Goal: Communication & Community: Answer question/provide support

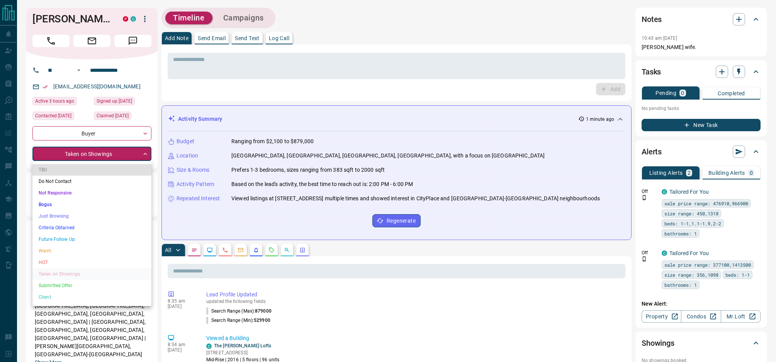
click at [70, 231] on li "Criteria Obtained" at bounding box center [91, 228] width 119 height 12
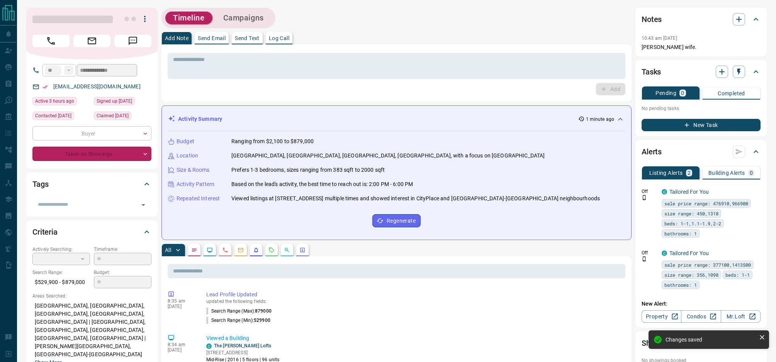
type input "*"
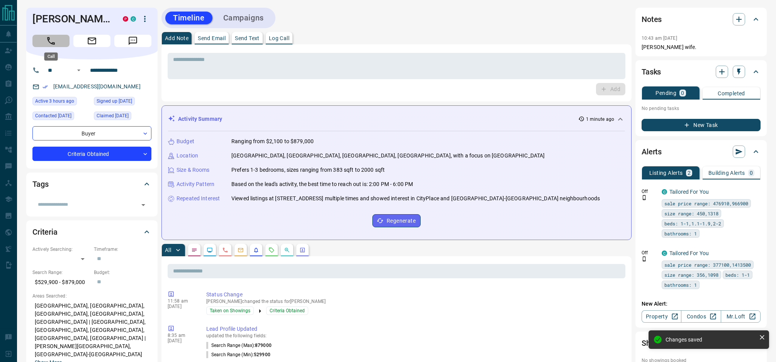
click at [52, 40] on icon "Call" at bounding box center [51, 41] width 10 height 10
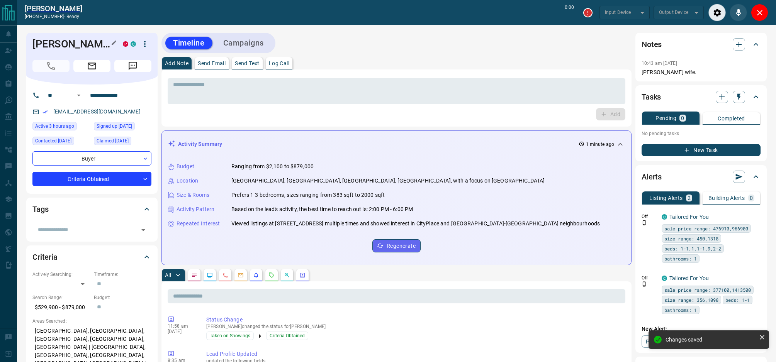
type input "*******"
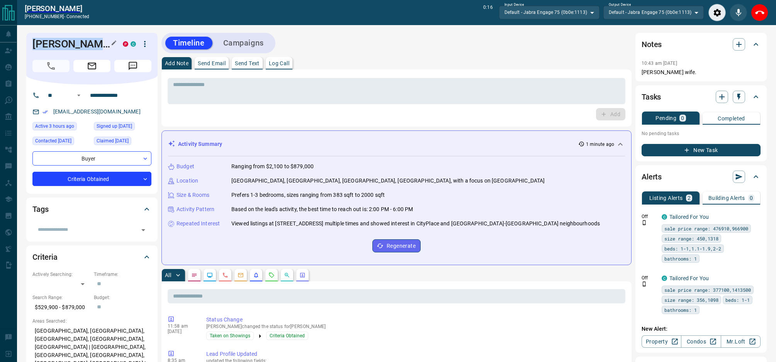
drag, startPoint x: 86, startPoint y: 45, endPoint x: 32, endPoint y: 47, distance: 53.7
click at [32, 47] on h1 "[PERSON_NAME]" at bounding box center [71, 44] width 79 height 12
copy h1 "[PERSON_NAME]"
click at [758, 14] on icon "End Call" at bounding box center [759, 12] width 9 height 9
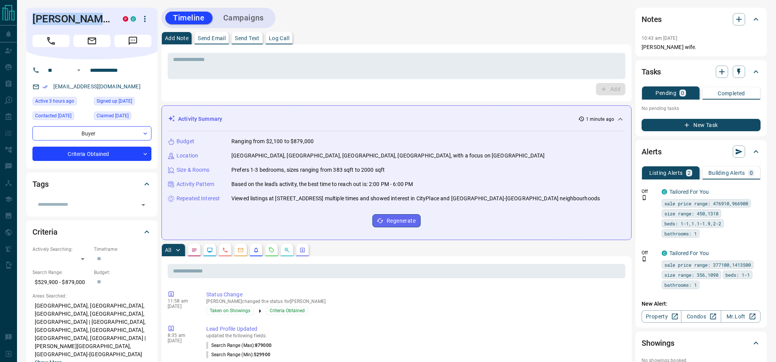
click at [249, 38] on p "Send Text" at bounding box center [247, 38] width 25 height 5
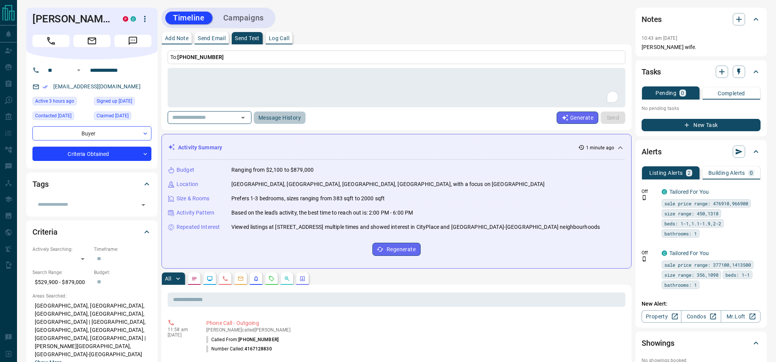
click at [284, 120] on button "Message History" at bounding box center [280, 118] width 52 height 12
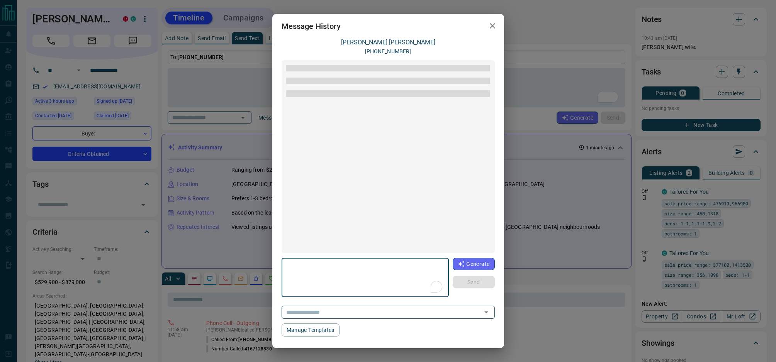
scroll to position [199, 0]
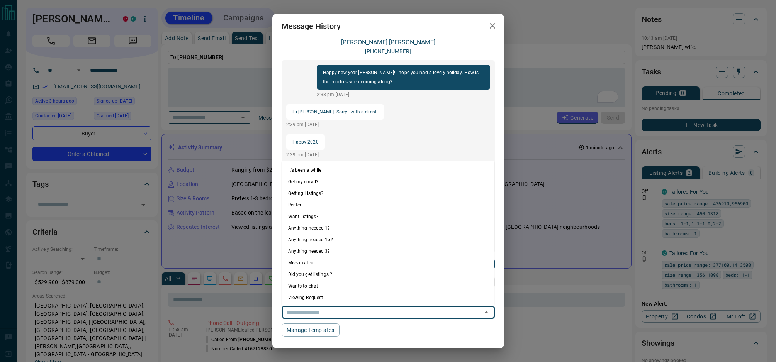
click at [351, 315] on input "text" at bounding box center [377, 312] width 188 height 10
click at [332, 232] on li "Anything needed 1?" at bounding box center [388, 228] width 212 height 12
type textarea "**********"
type input "**********"
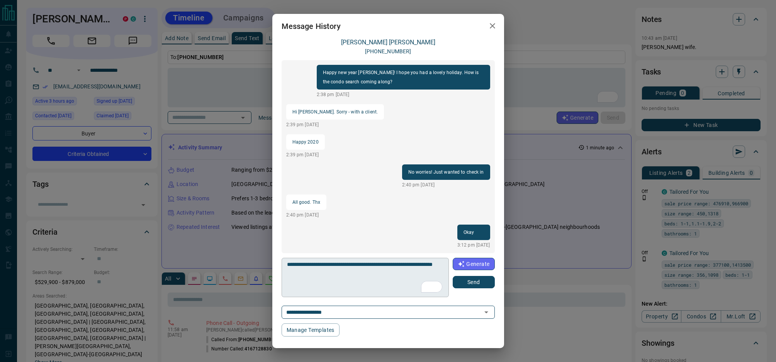
click at [310, 266] on textarea "**********" at bounding box center [365, 277] width 157 height 33
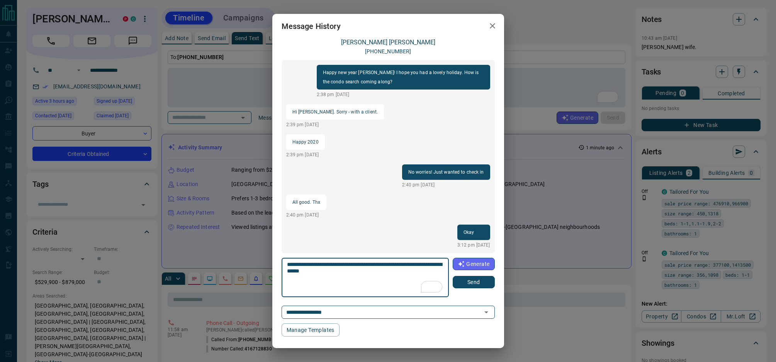
type textarea "**********"
click at [468, 282] on button "Send" at bounding box center [473, 282] width 42 height 12
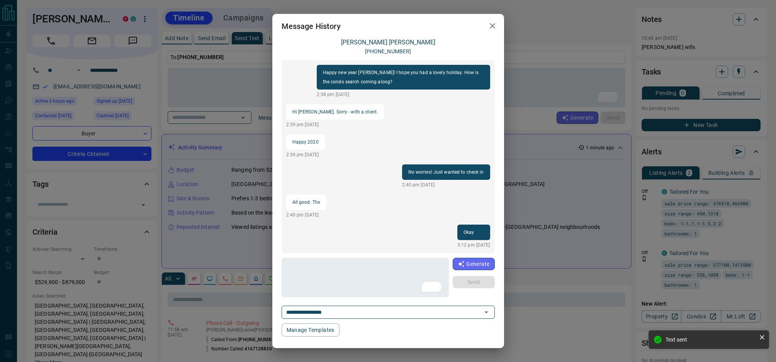
scroll to position [239, 0]
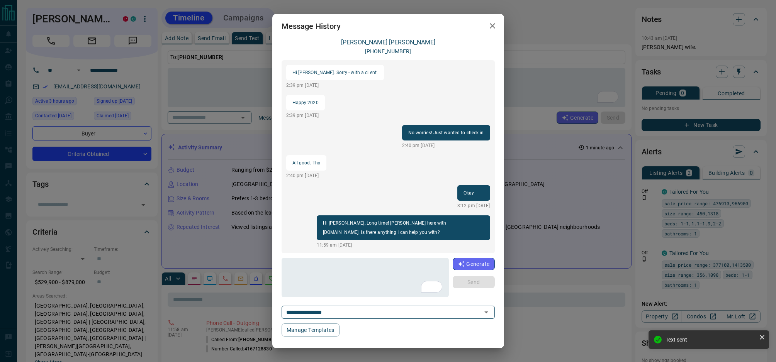
click at [495, 26] on icon "button" at bounding box center [492, 25] width 9 height 9
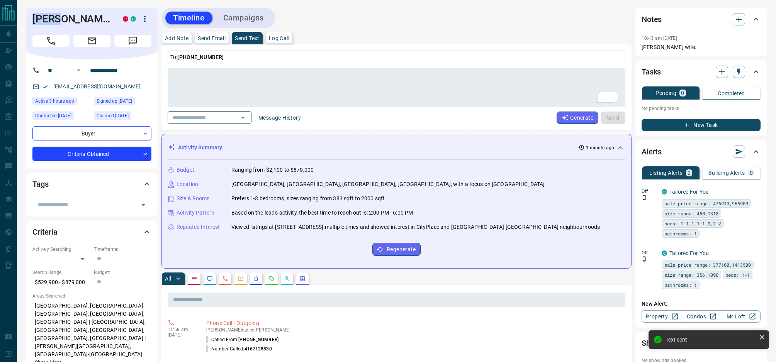
drag, startPoint x: 49, startPoint y: 20, endPoint x: 31, endPoint y: 20, distance: 18.1
click at [31, 20] on div "[PERSON_NAME] P C" at bounding box center [91, 34] width 131 height 52
copy h1 "[PERSON_NAME]"
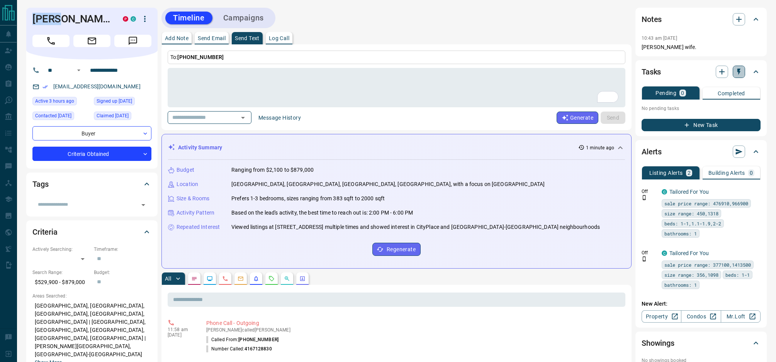
click at [739, 73] on icon "button" at bounding box center [739, 72] width 8 height 8
click at [727, 86] on li "1 Day Follow-Up" at bounding box center [719, 87] width 53 height 12
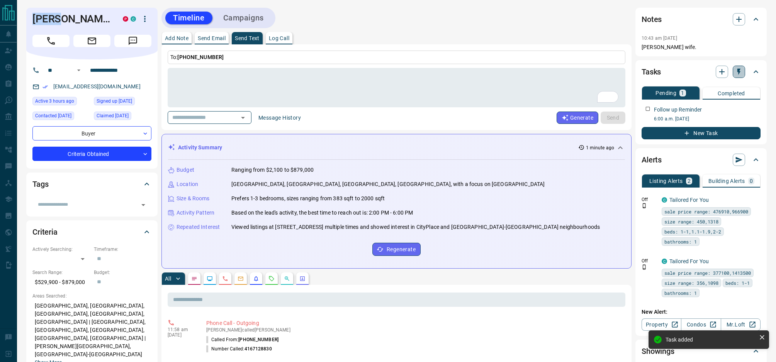
click at [741, 73] on icon "button" at bounding box center [739, 72] width 8 height 8
click at [718, 105] on li "1 Week Follow-Up" at bounding box center [719, 110] width 53 height 12
